Goal: Information Seeking & Learning: Find specific page/section

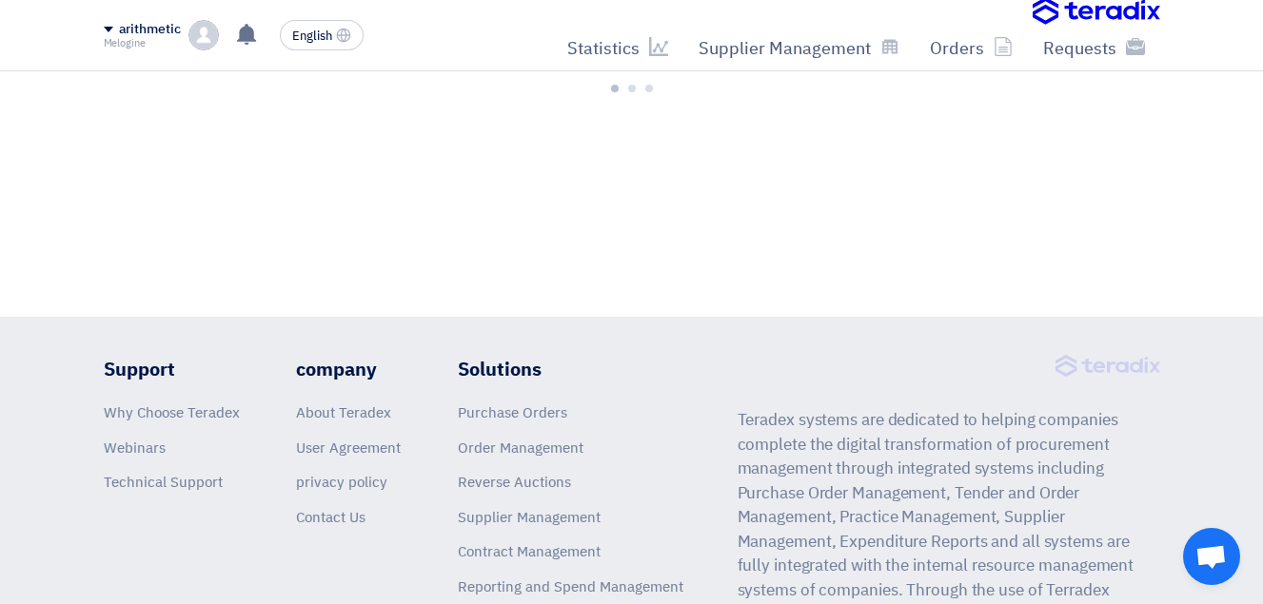
click at [632, 83] on div at bounding box center [632, 81] width 50 height 23
click at [1069, 57] on font "Requests" at bounding box center [1079, 48] width 73 height 26
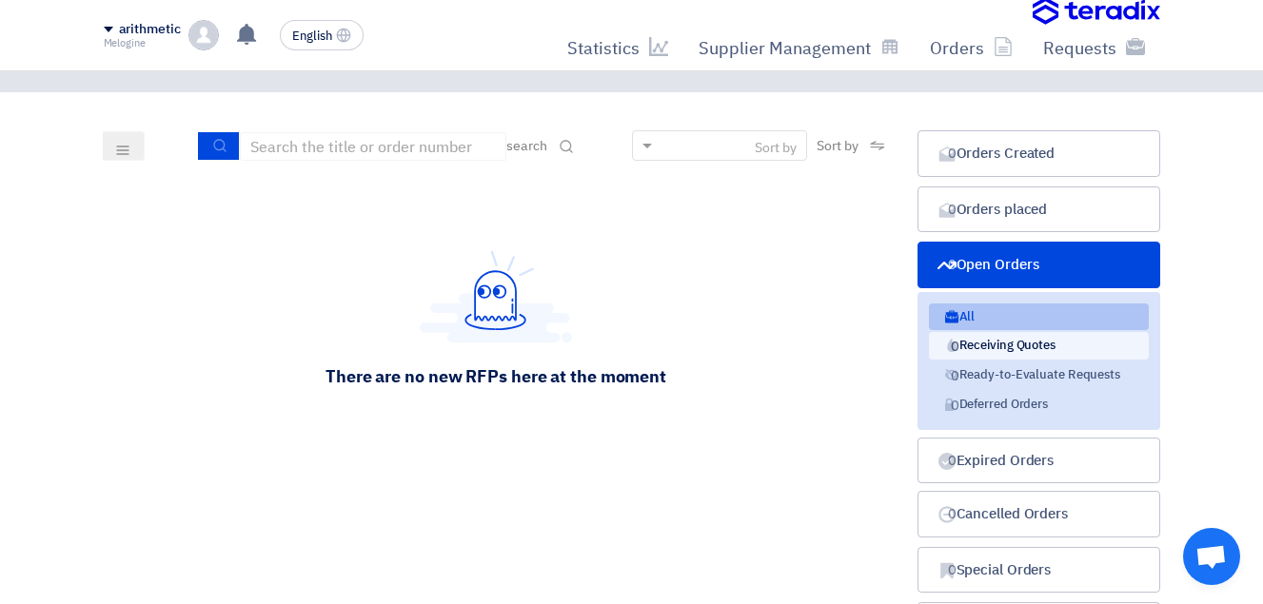
scroll to position [95, 0]
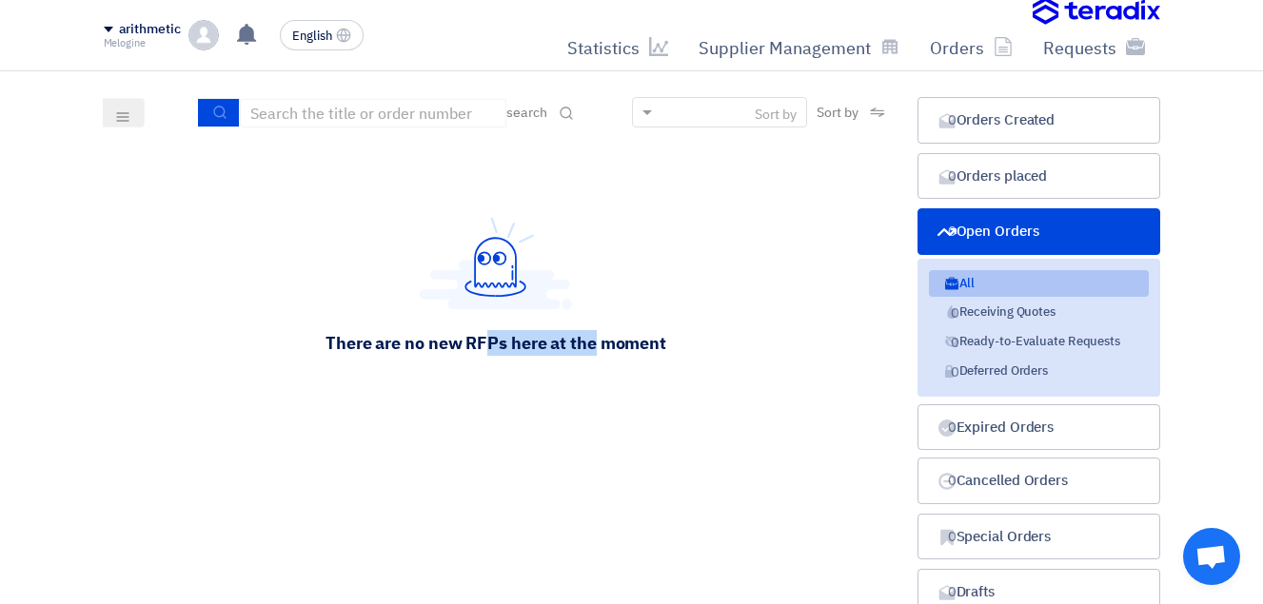
drag, startPoint x: 474, startPoint y: 349, endPoint x: 589, endPoint y: 356, distance: 115.4
click at [589, 356] on div "There are no new RFPs here at the moment" at bounding box center [496, 286] width 785 height 286
drag, startPoint x: 589, startPoint y: 356, endPoint x: 601, endPoint y: 368, distance: 16.8
click at [601, 368] on div "There are no new RFPs here at the moment" at bounding box center [496, 286] width 785 height 286
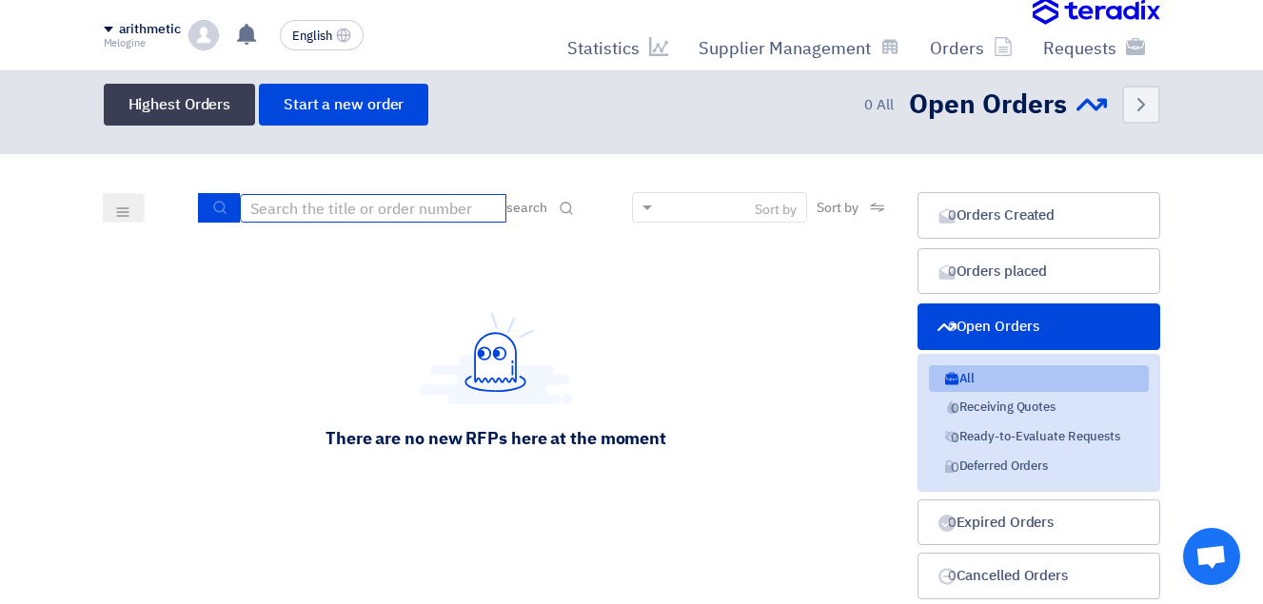
click at [339, 203] on input at bounding box center [373, 208] width 267 height 29
type input "71827"
drag, startPoint x: 530, startPoint y: 216, endPoint x: 532, endPoint y: 207, distance: 9.7
click at [532, 207] on span "search" at bounding box center [526, 208] width 40 height 20
drag, startPoint x: 532, startPoint y: 207, endPoint x: 556, endPoint y: 207, distance: 23.8
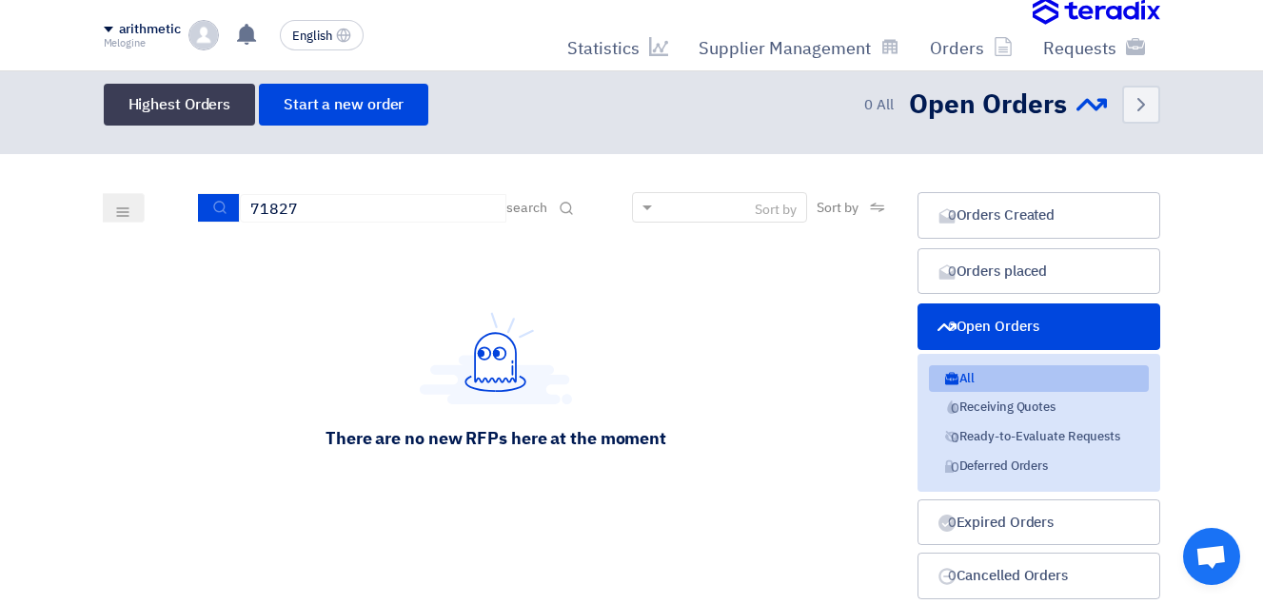
click at [559, 207] on icon at bounding box center [566, 208] width 15 height 15
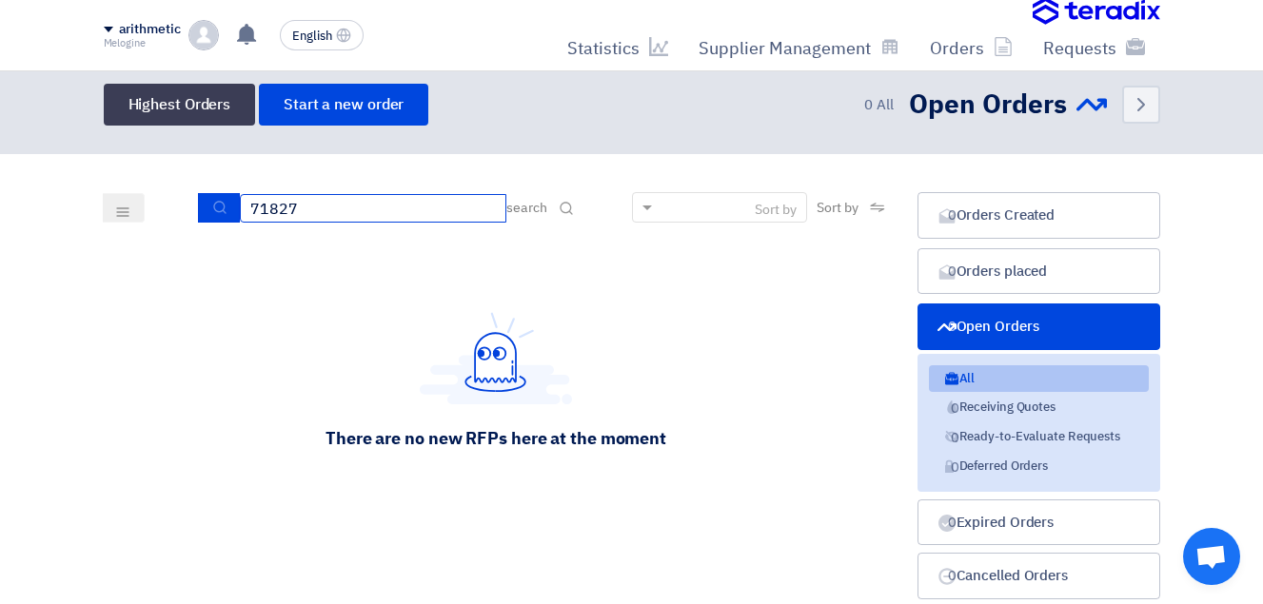
click at [443, 208] on input "71827" at bounding box center [373, 208] width 267 height 29
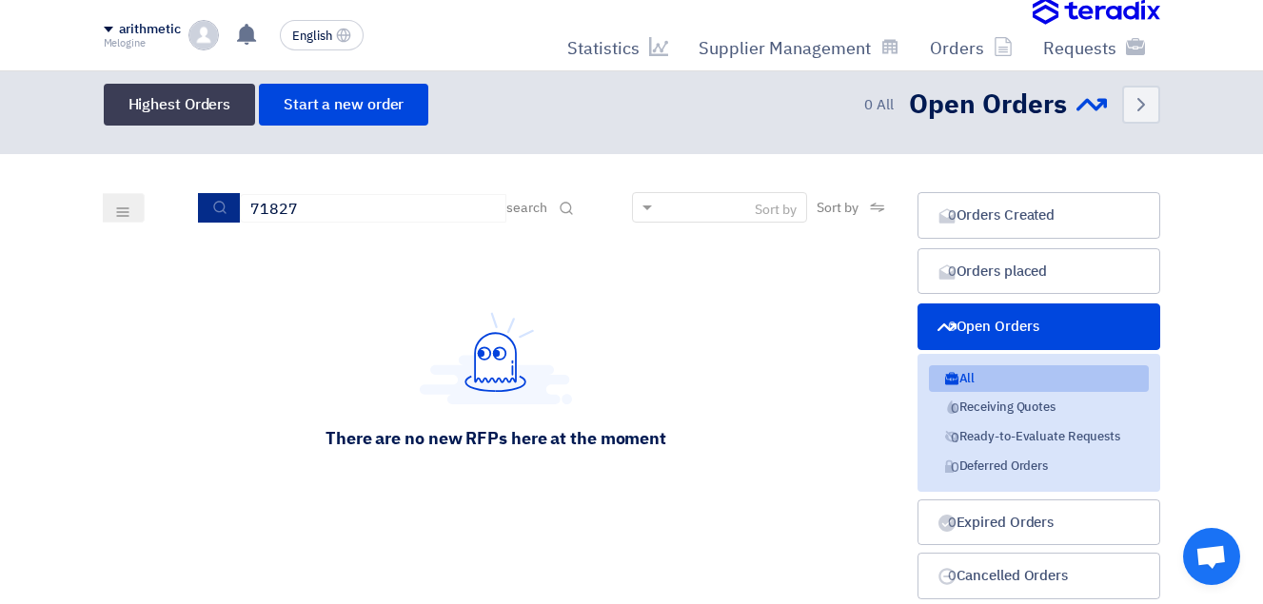
click at [226, 215] on button "submit" at bounding box center [219, 208] width 42 height 30
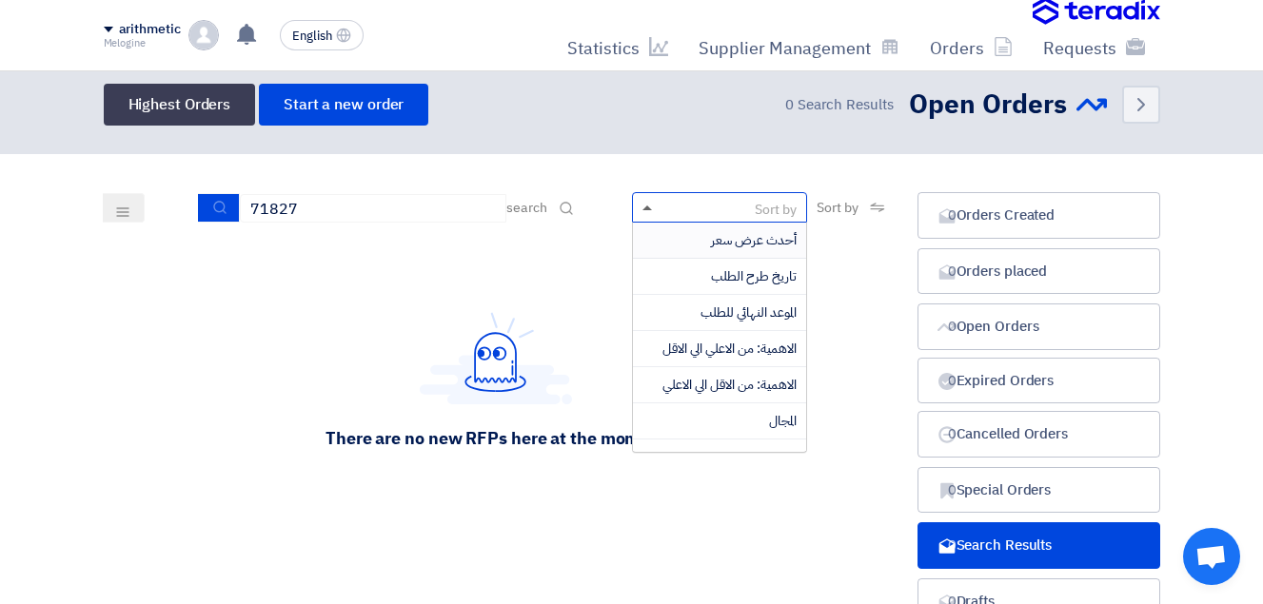
click at [643, 206] on span at bounding box center [648, 208] width 10 height 5
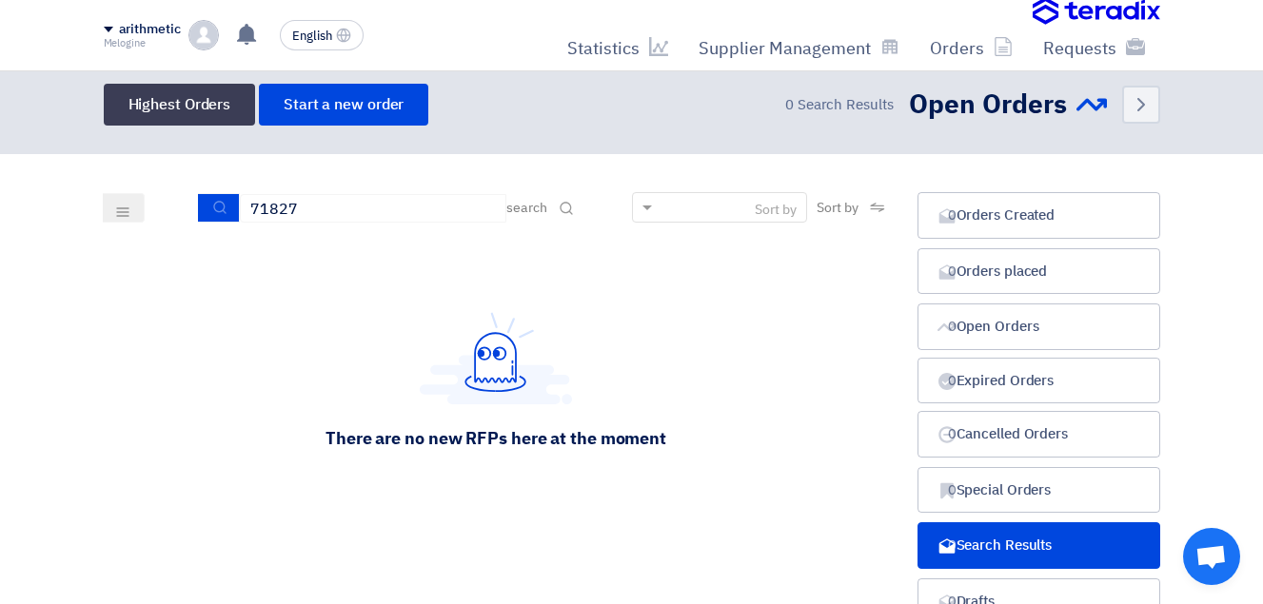
click at [388, 279] on div "There are no new RFPs here at the moment" at bounding box center [496, 381] width 785 height 286
click at [1062, 43] on font "Requests" at bounding box center [1079, 48] width 73 height 26
click at [1094, 49] on font "Requests" at bounding box center [1079, 48] width 73 height 26
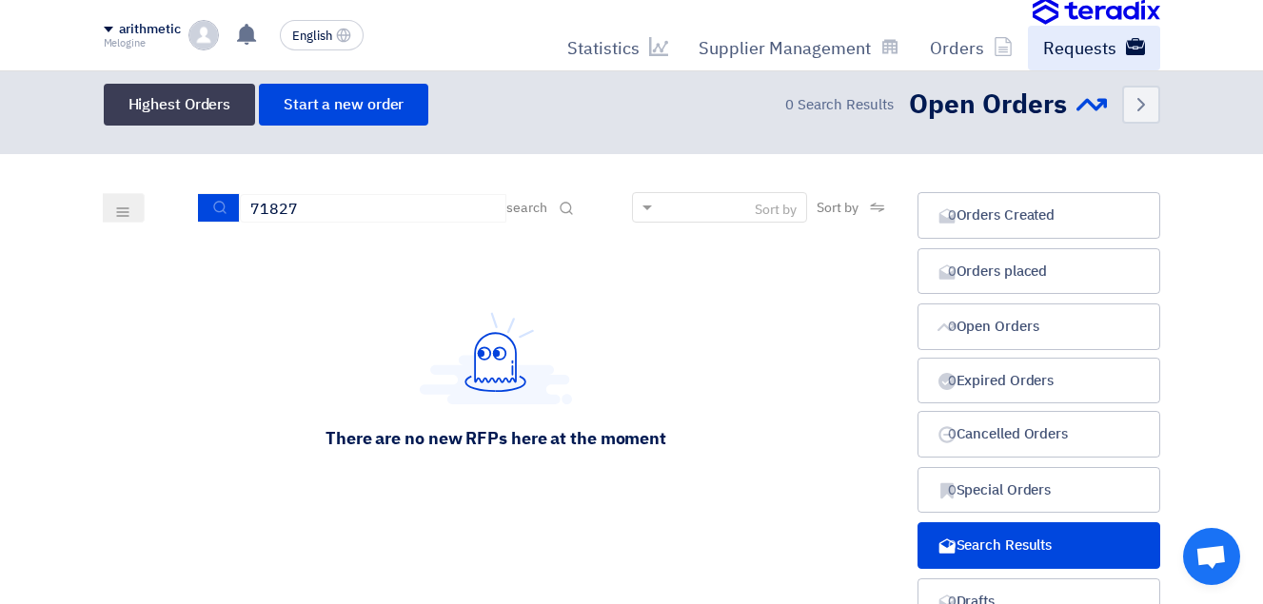
click at [1094, 49] on font "Requests" at bounding box center [1079, 48] width 73 height 26
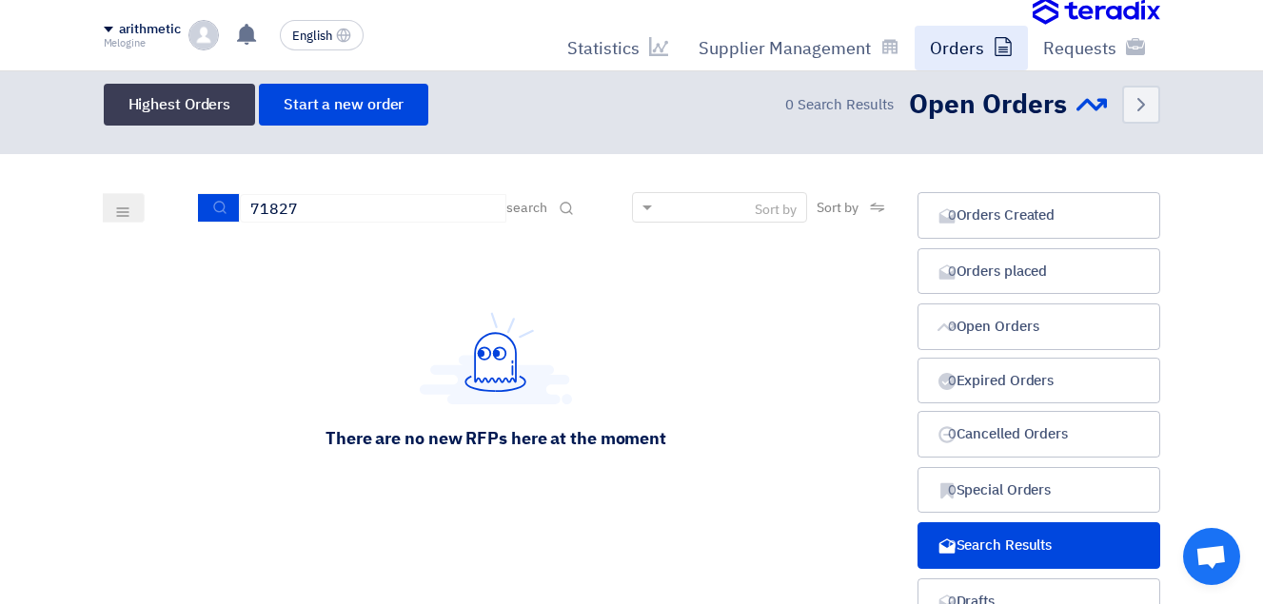
click at [957, 56] on font "Orders" at bounding box center [957, 48] width 54 height 26
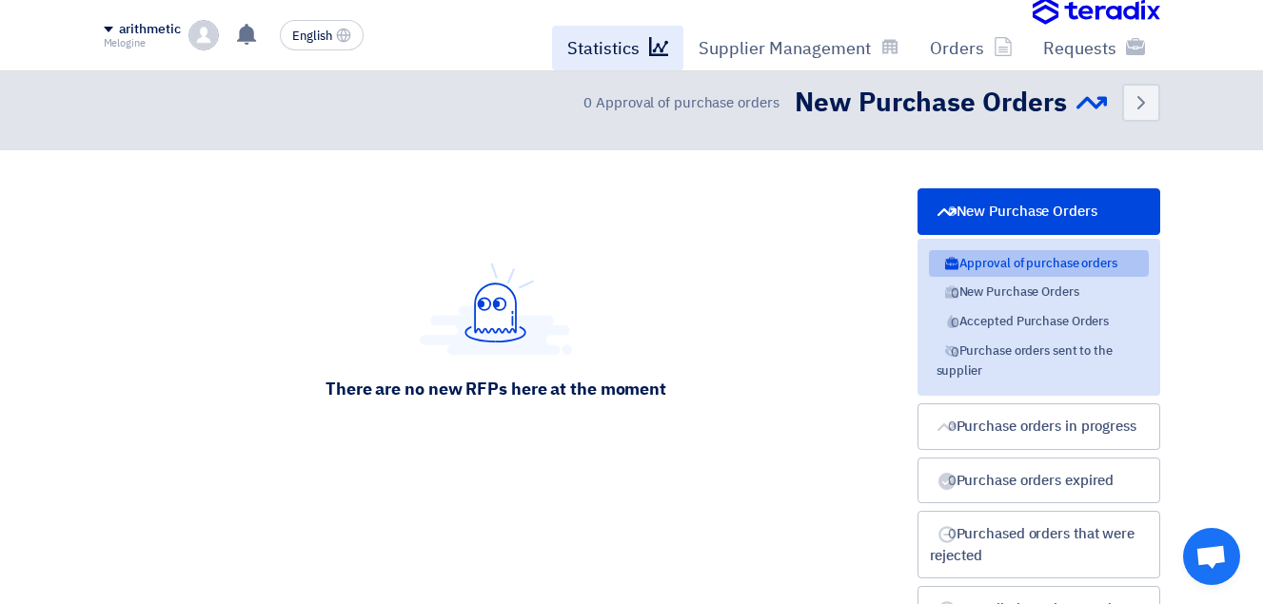
click at [620, 45] on font "Statistics" at bounding box center [603, 48] width 72 height 26
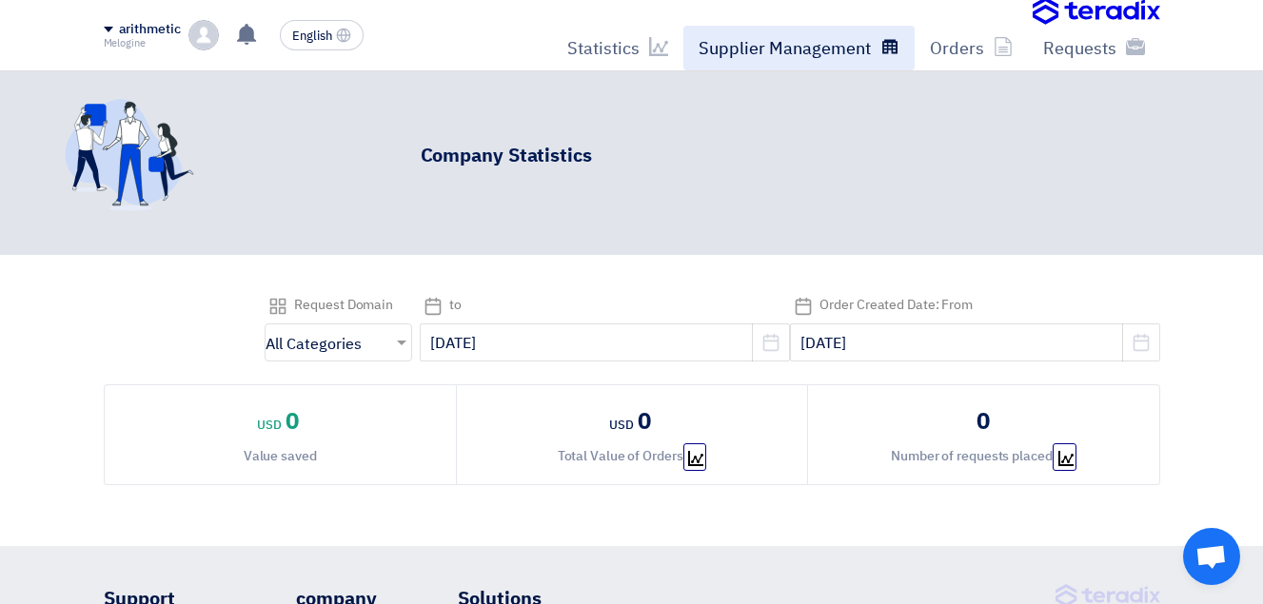
click at [743, 44] on font "Supplier Management" at bounding box center [785, 48] width 172 height 26
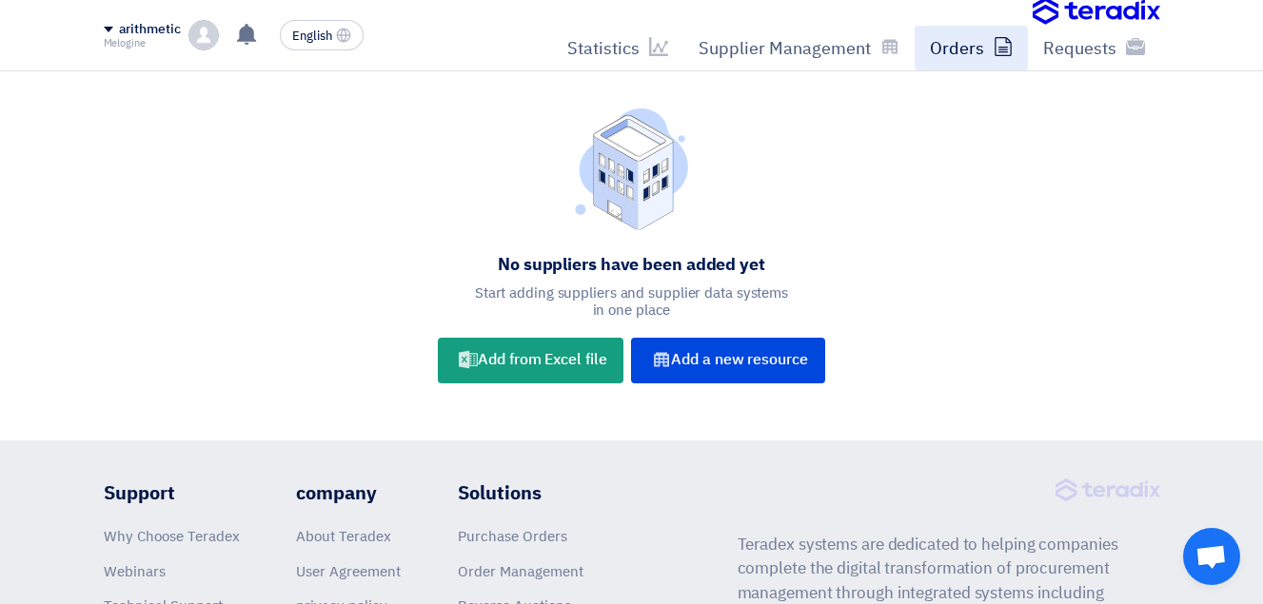
click at [947, 56] on font "Orders" at bounding box center [957, 48] width 54 height 26
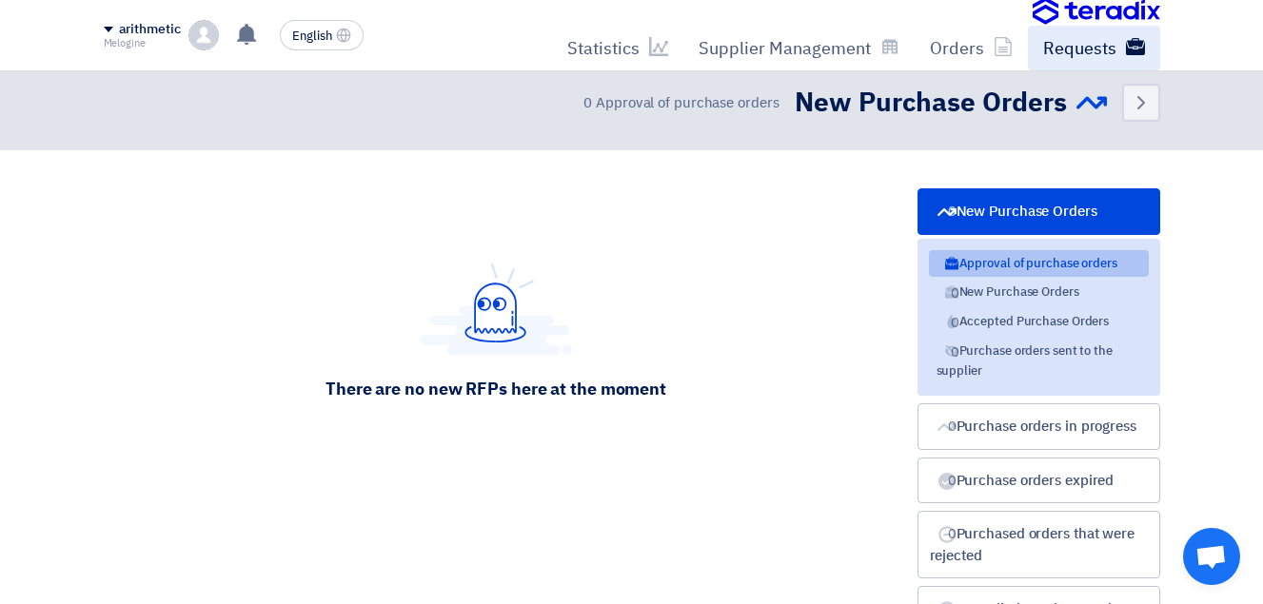
click at [1086, 58] on font "Requests" at bounding box center [1079, 48] width 73 height 26
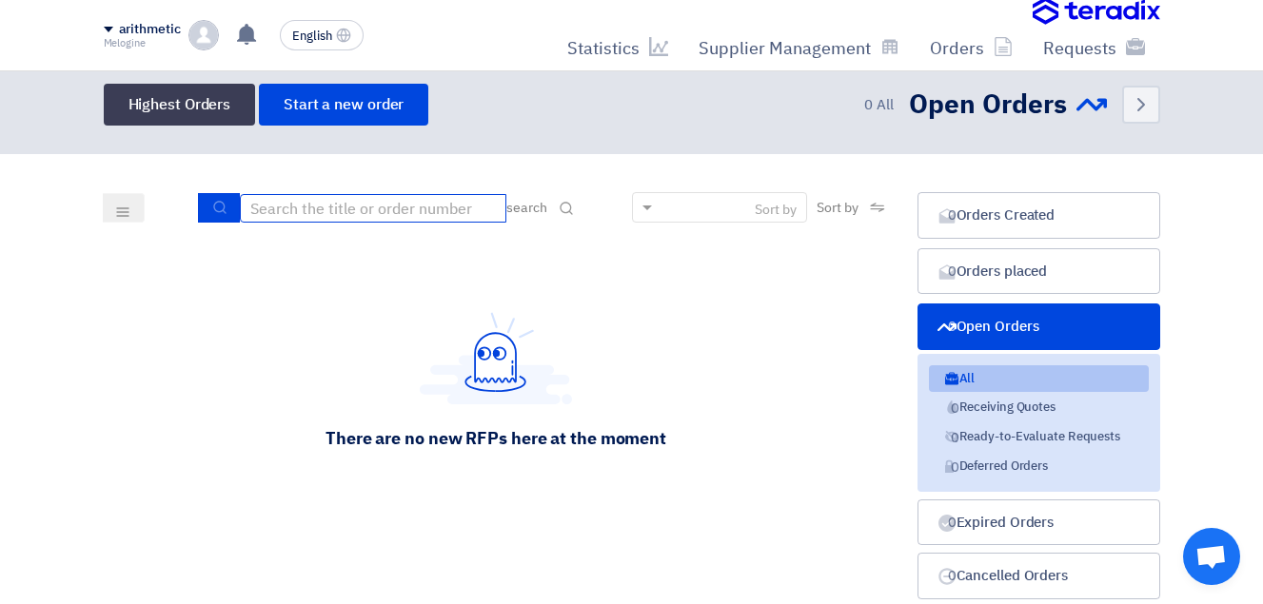
click at [425, 198] on input at bounding box center [373, 208] width 267 height 29
type input "71827"
click at [221, 212] on use "submit" at bounding box center [219, 207] width 12 height 12
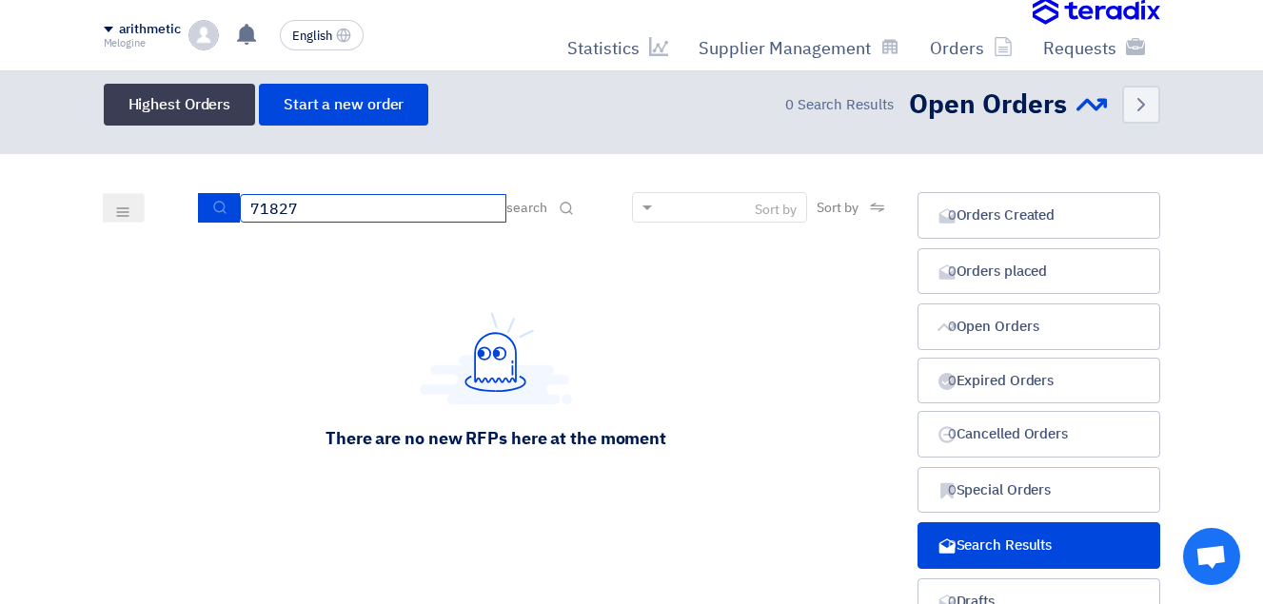
drag, startPoint x: 341, startPoint y: 207, endPoint x: 192, endPoint y: 188, distance: 149.6
click at [192, 188] on section "Orders Created Orders Created 0 Orders placed Orders placed 0 Open Orders Open …" at bounding box center [631, 413] width 1263 height 518
paste input "RFP for Risk Management Services"
type input "RFP for Risk Management Services"
click at [222, 212] on icon "submit" at bounding box center [219, 207] width 15 height 15
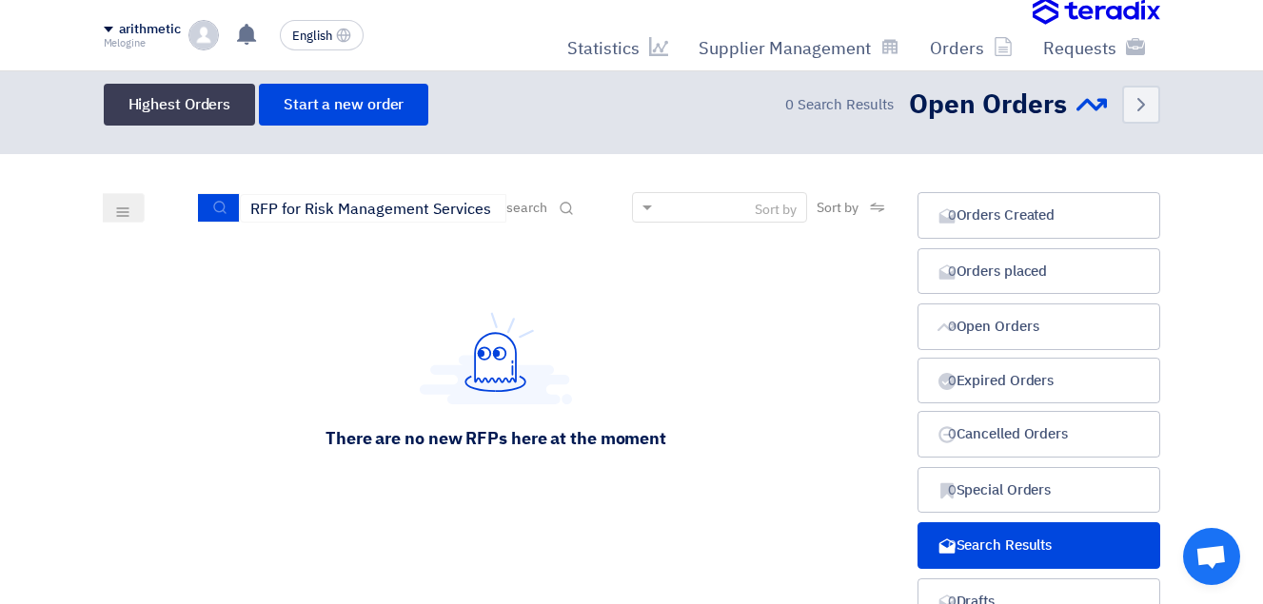
click at [112, 26] on div "arithmetic" at bounding box center [142, 30] width 77 height 16
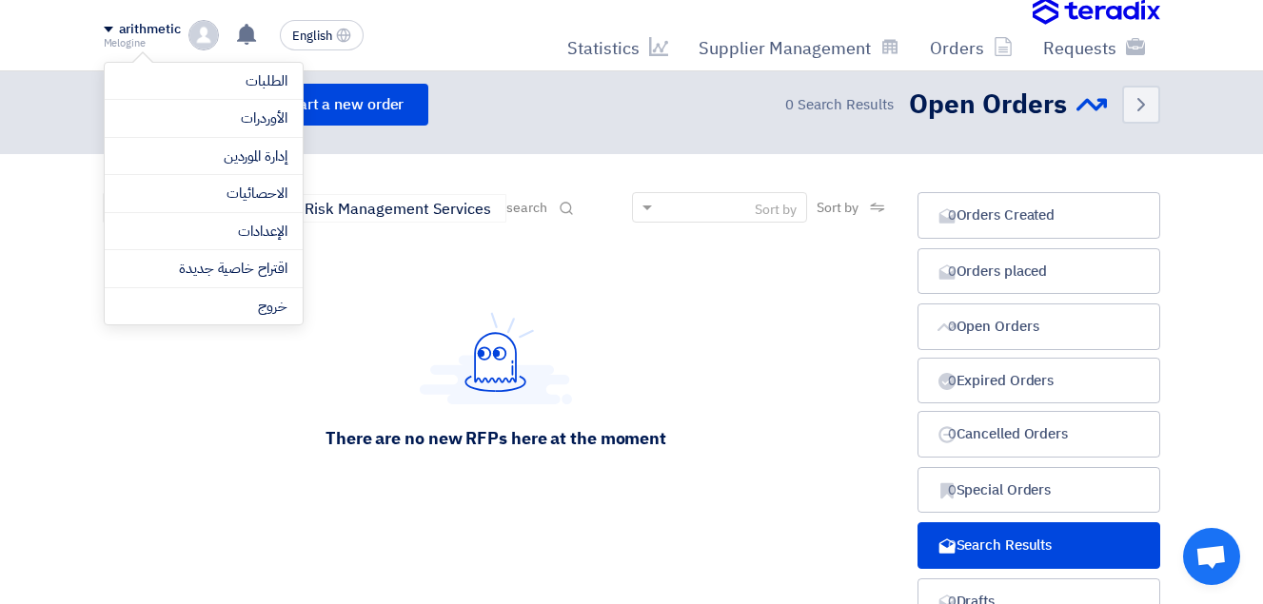
click at [699, 285] on div "There are no new RFPs here at the moment" at bounding box center [496, 381] width 785 height 286
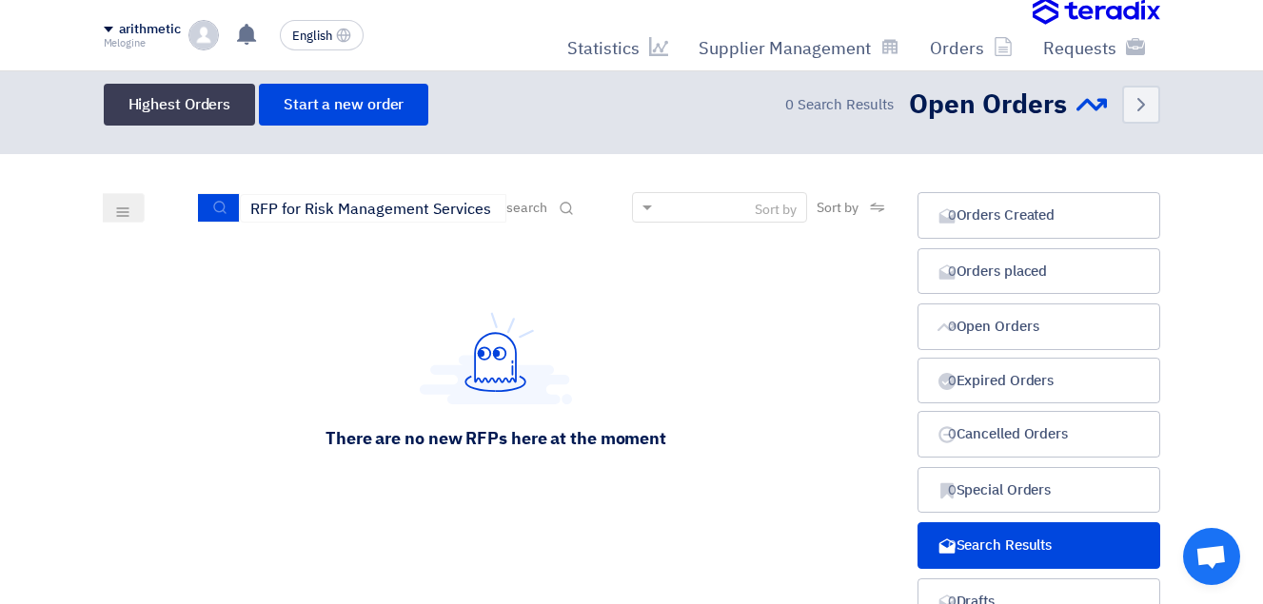
click at [110, 30] on span at bounding box center [109, 30] width 10 height 6
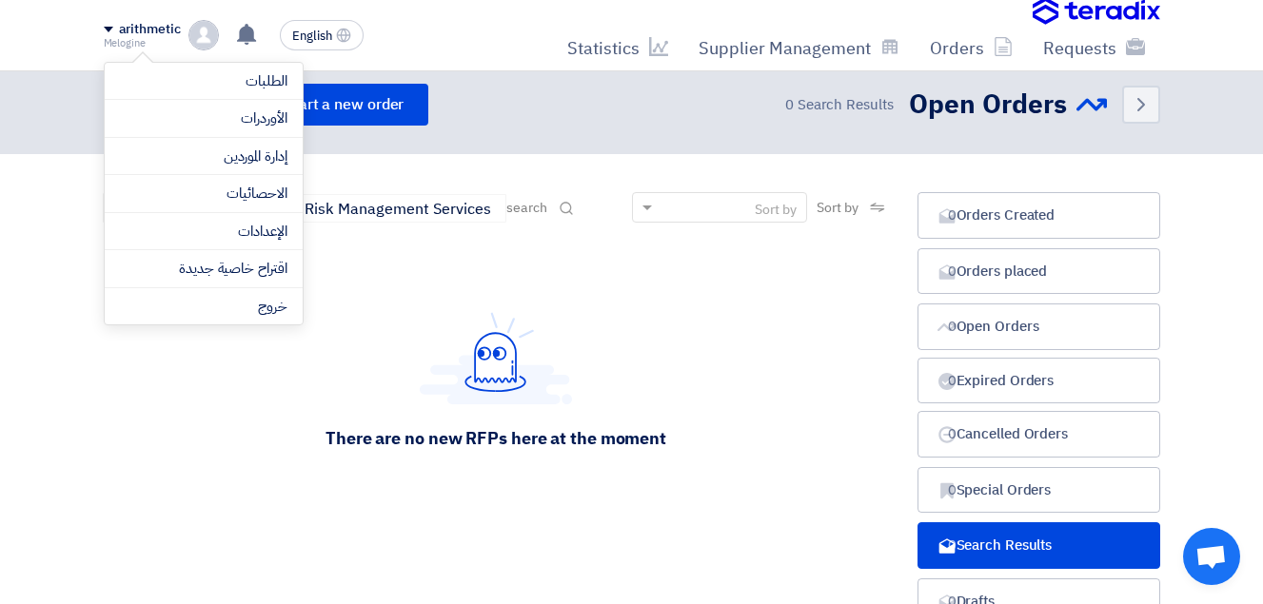
click at [367, 281] on div "There are no new RFPs here at the moment" at bounding box center [496, 381] width 785 height 286
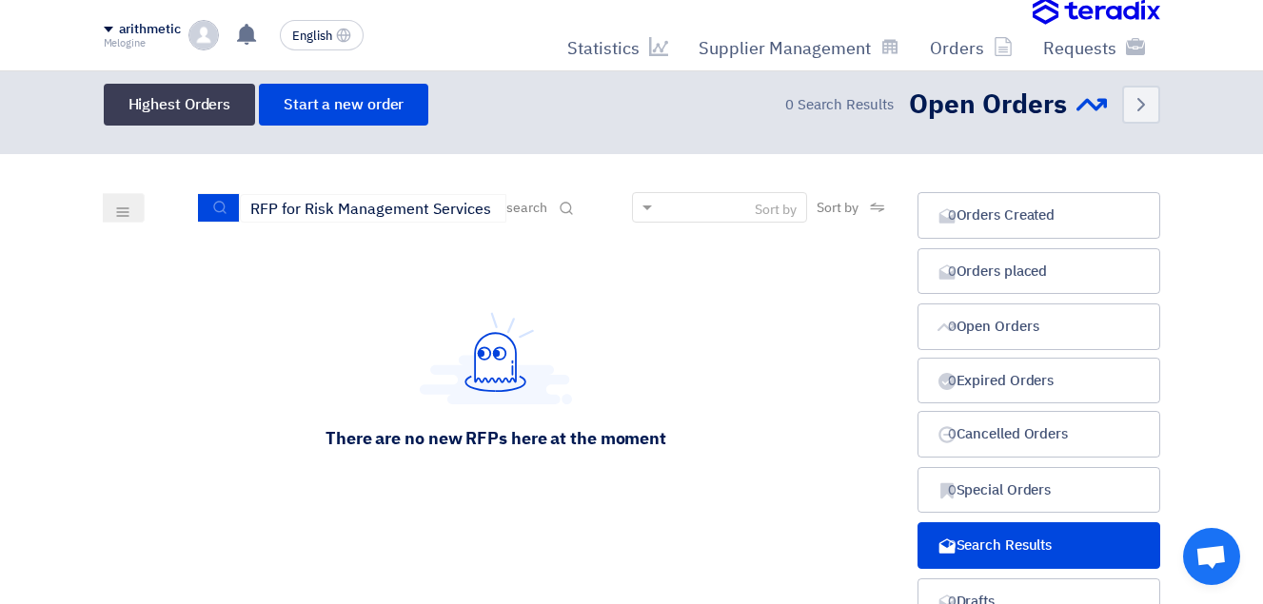
click at [201, 33] on img at bounding box center [203, 35] width 30 height 30
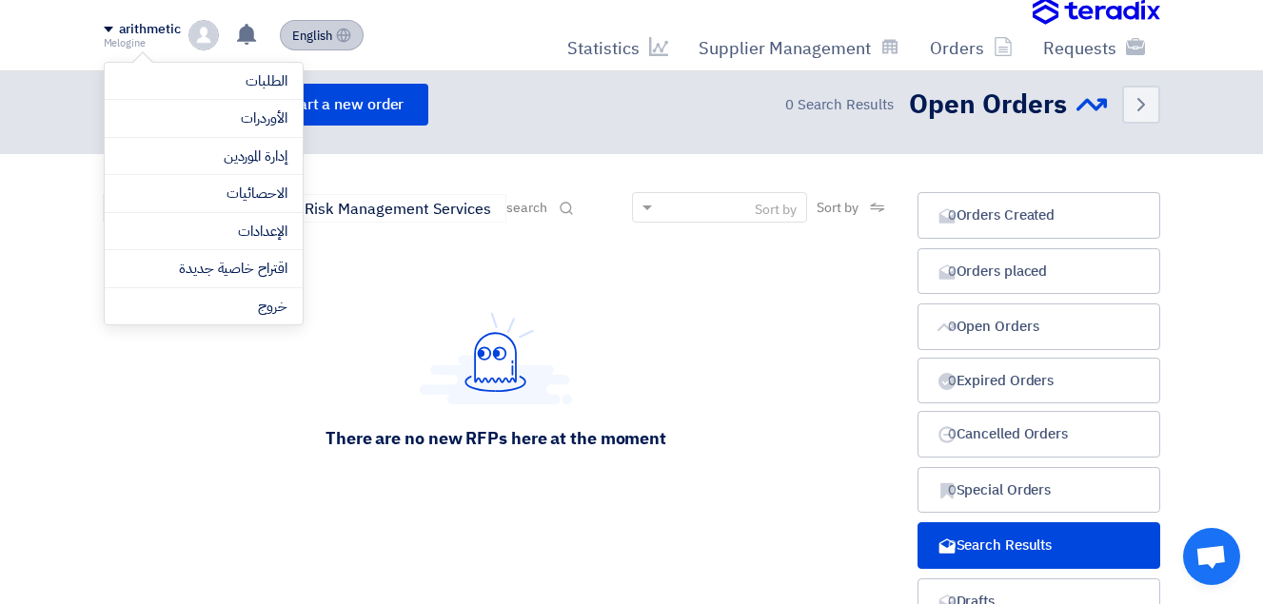
click at [299, 30] on span "English" at bounding box center [312, 36] width 40 height 13
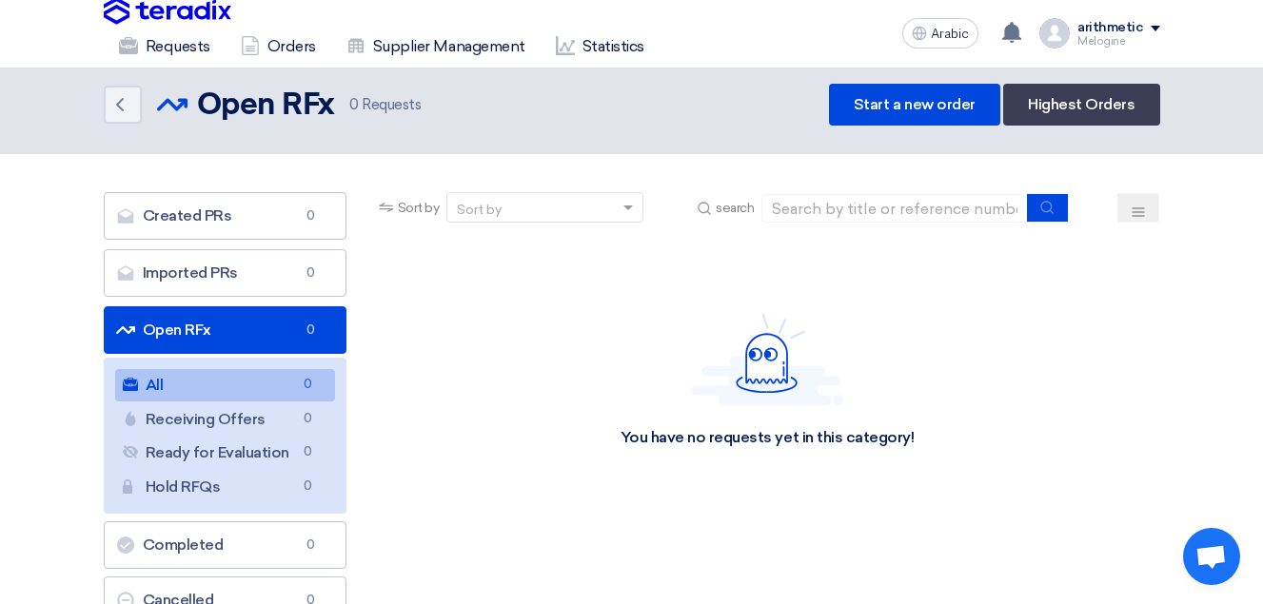
click at [1151, 22] on div "arithmetic" at bounding box center [1119, 28] width 82 height 16
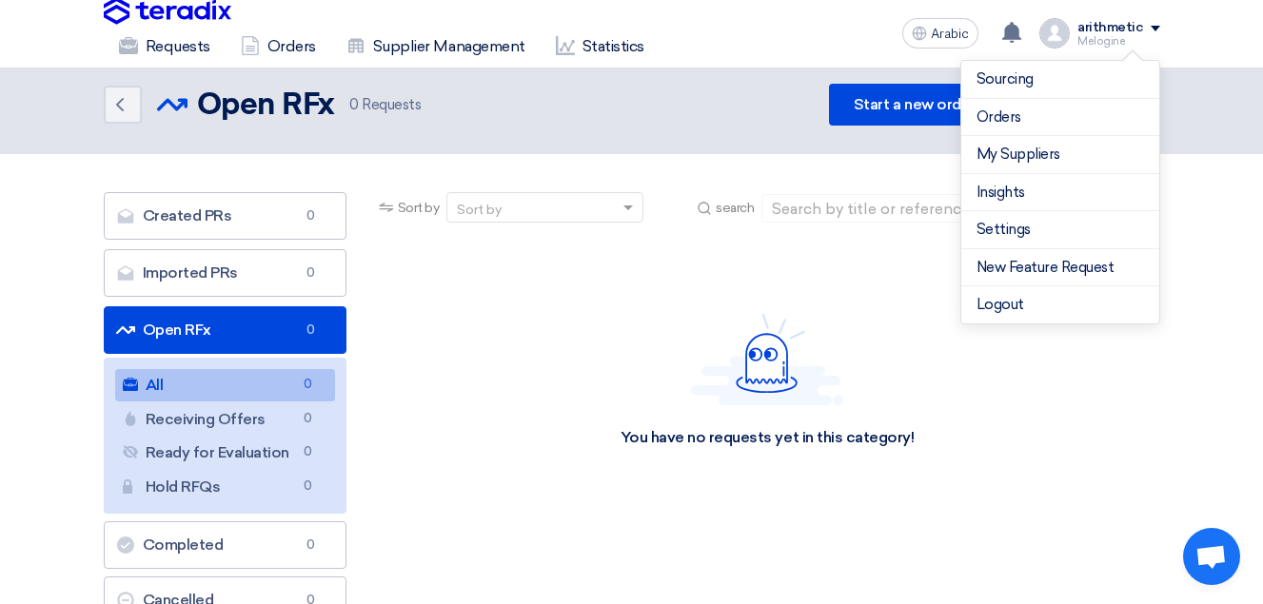
click at [897, 281] on div "You have no requests yet in this category!" at bounding box center [767, 381] width 785 height 286
